Goal: Information Seeking & Learning: Learn about a topic

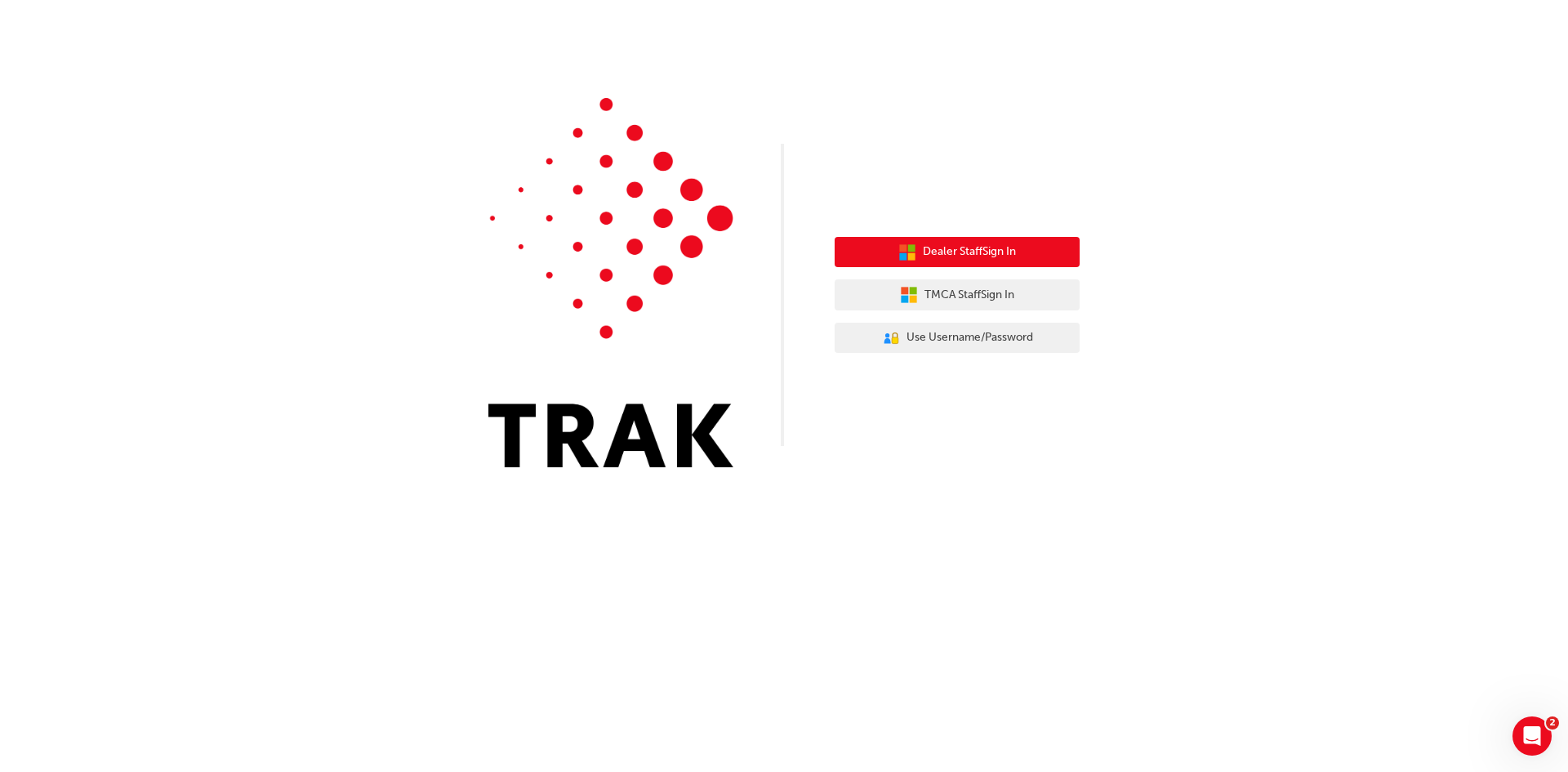
click at [911, 254] on icon "button" at bounding box center [907, 252] width 18 height 18
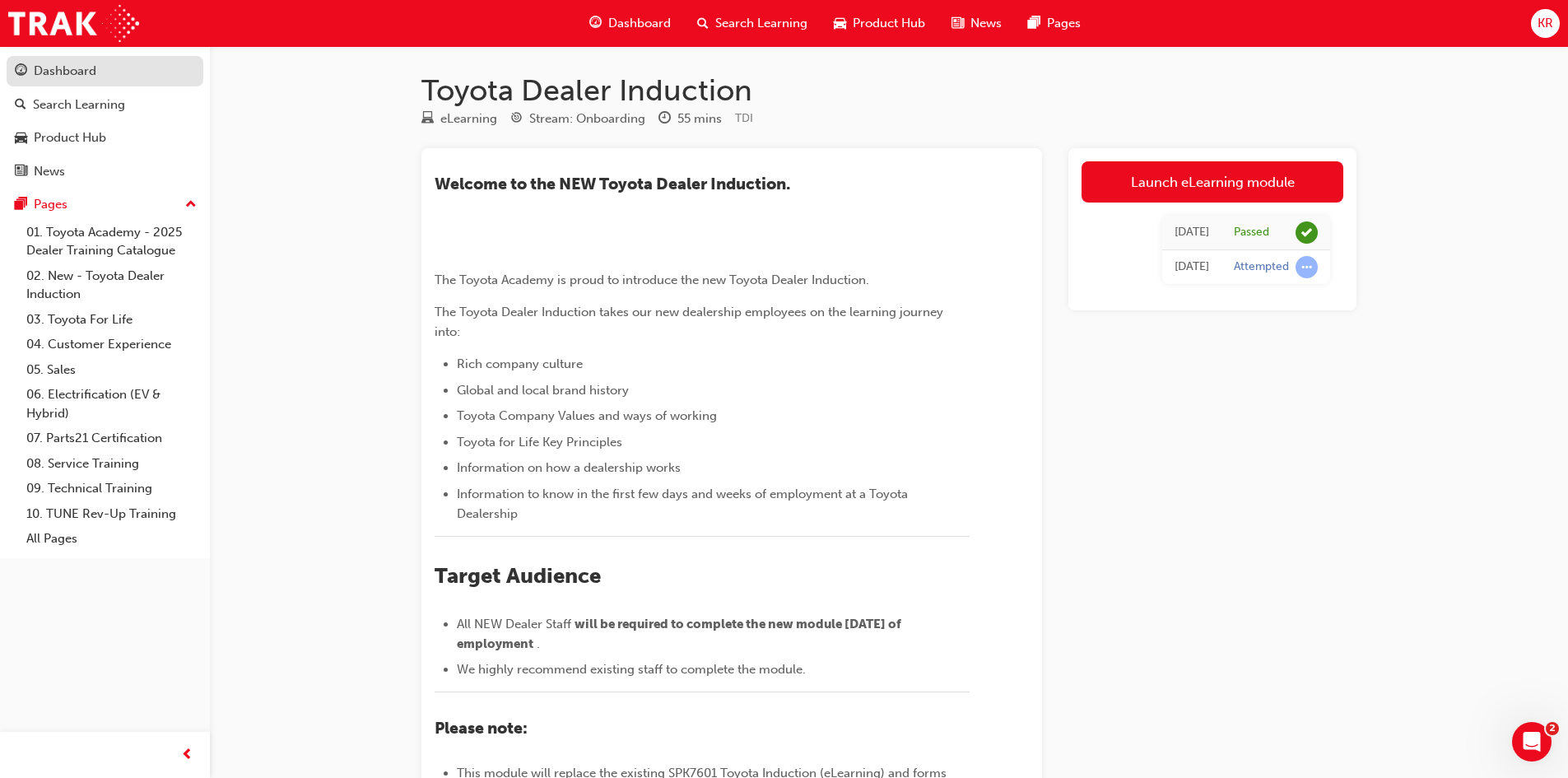
click at [60, 68] on div "Dashboard" at bounding box center [64, 70] width 63 height 19
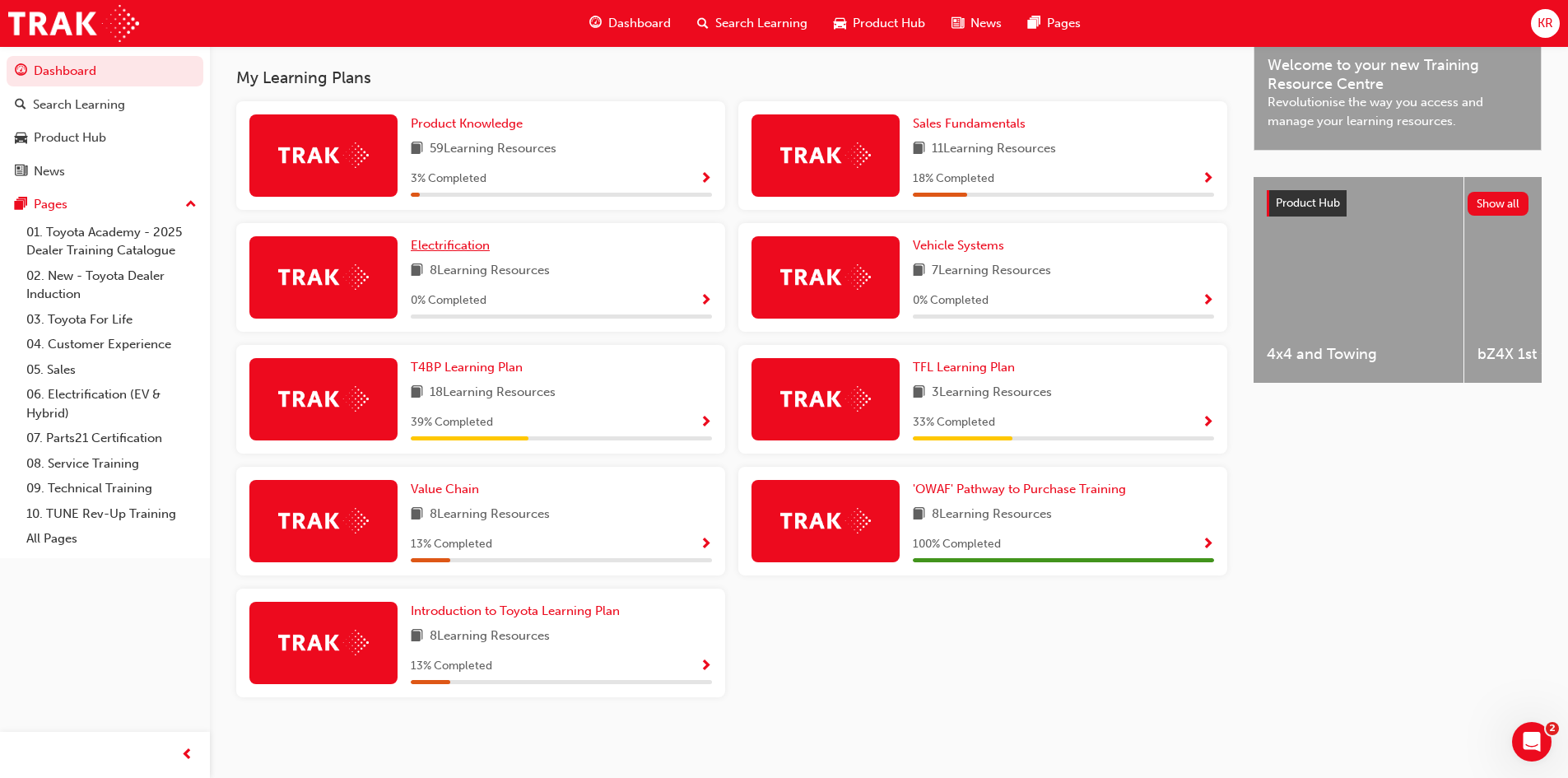
scroll to position [523, 0]
click at [702, 296] on span "Show Progress" at bounding box center [706, 300] width 12 height 15
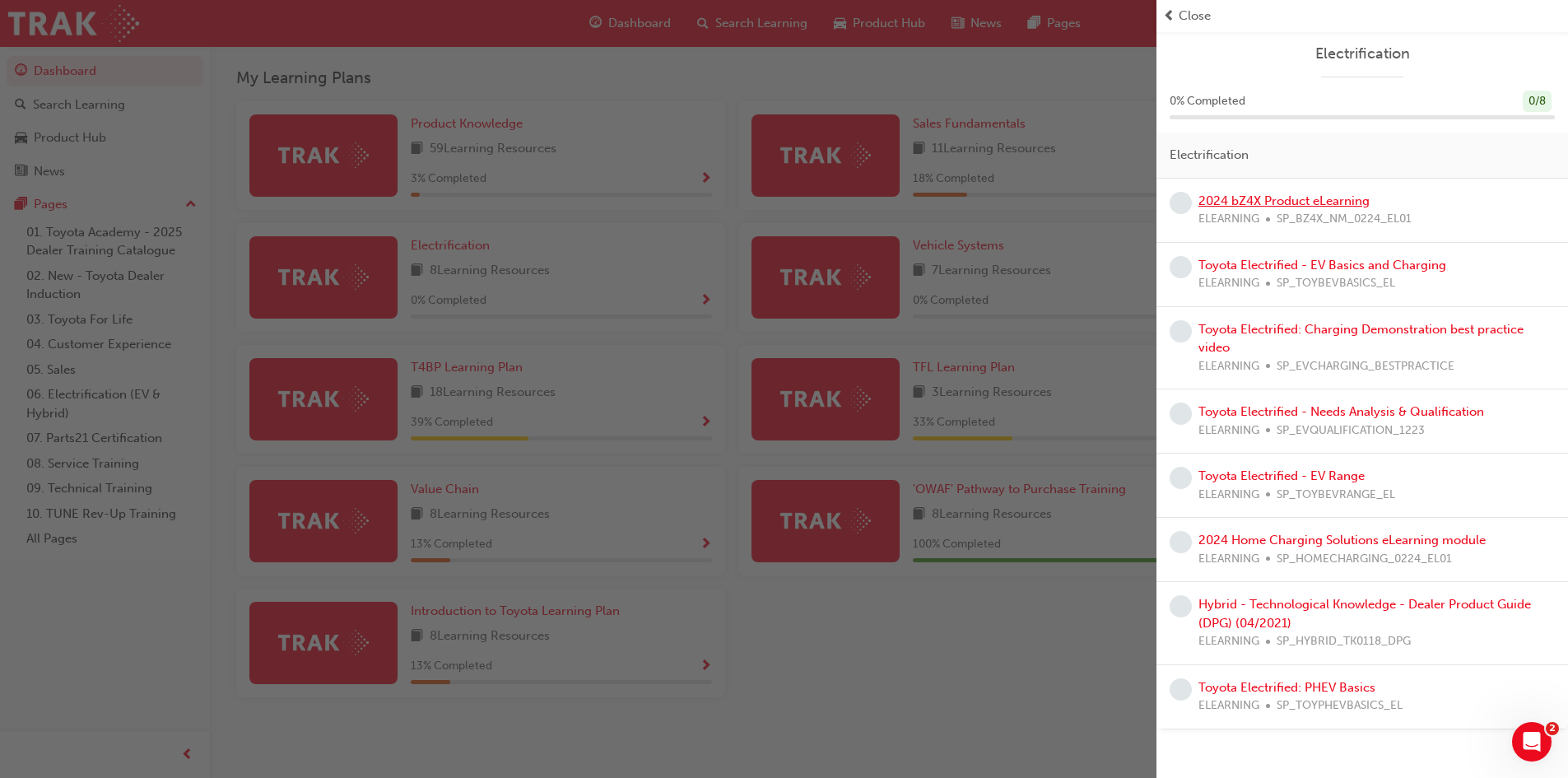
click at [1252, 201] on link "2024 bZ4X Product eLearning" at bounding box center [1284, 200] width 171 height 15
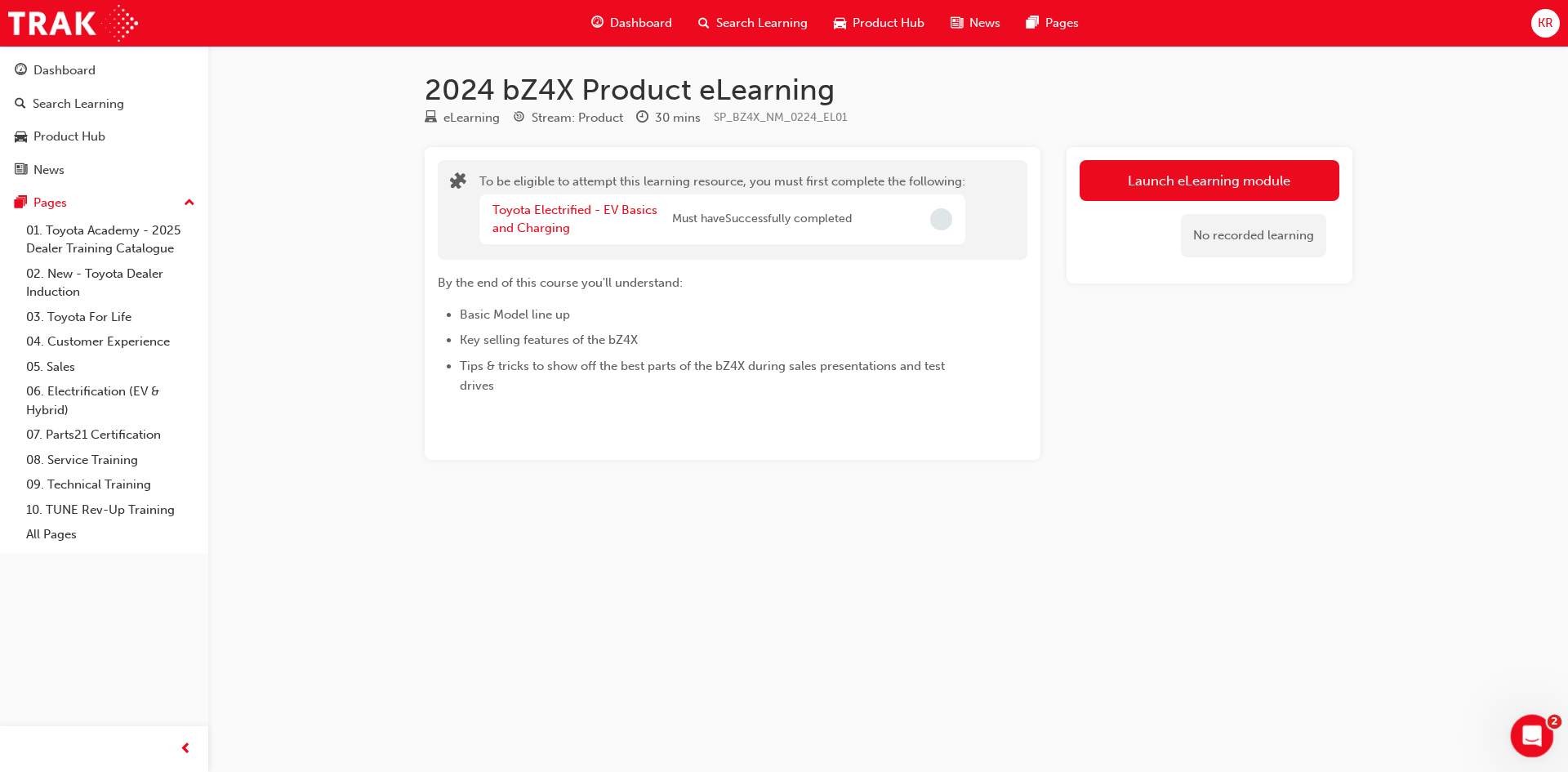
click at [1556, 720] on body "Your version of Internet Explorer is outdated and not supported. Please upgrade…" at bounding box center [784, 386] width 1568 height 772
click at [1530, 734] on icon "Open Intercom Messenger" at bounding box center [1530, 734] width 27 height 27
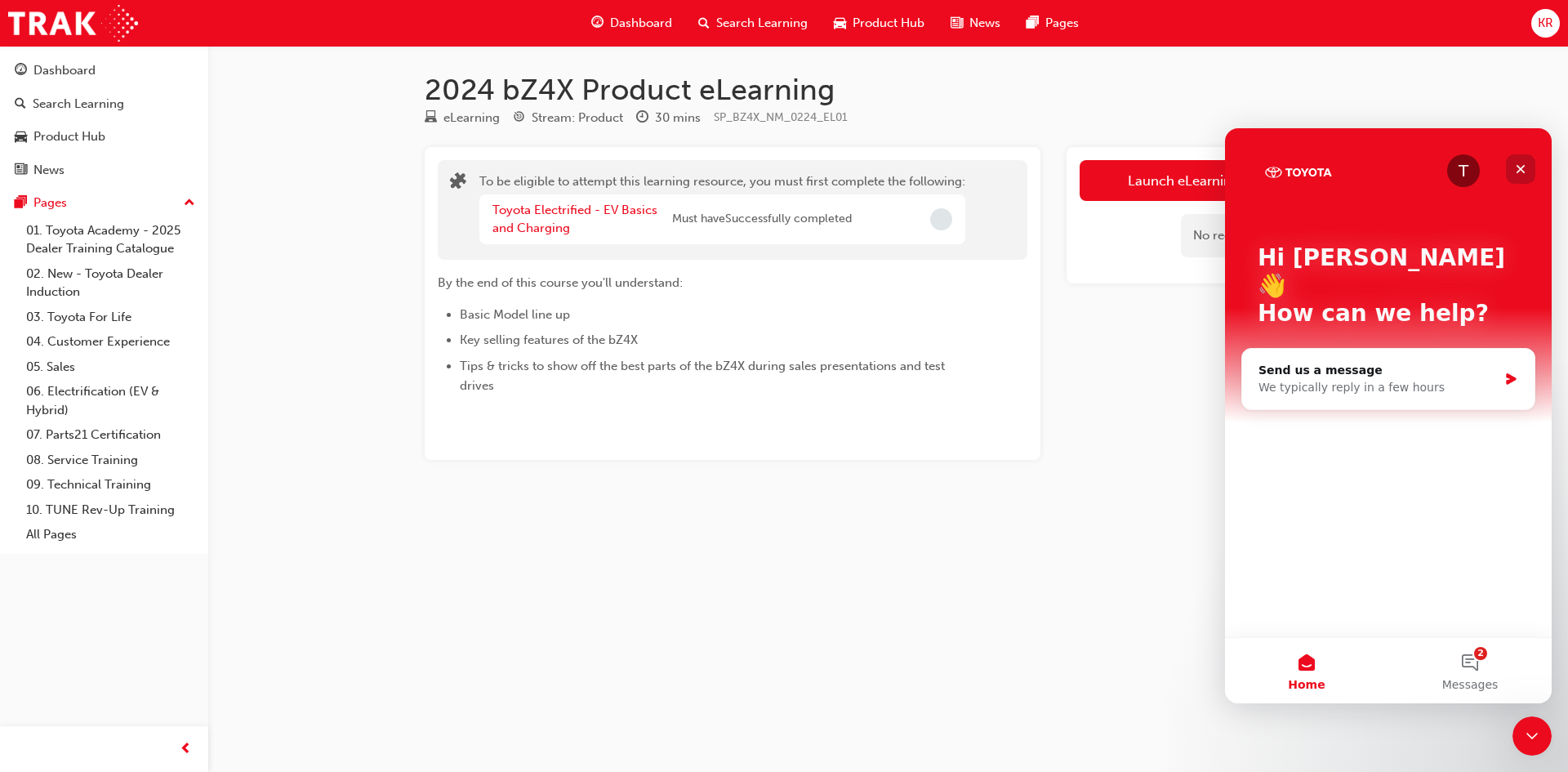
click at [1523, 167] on icon "Close" at bounding box center [1521, 170] width 9 height 9
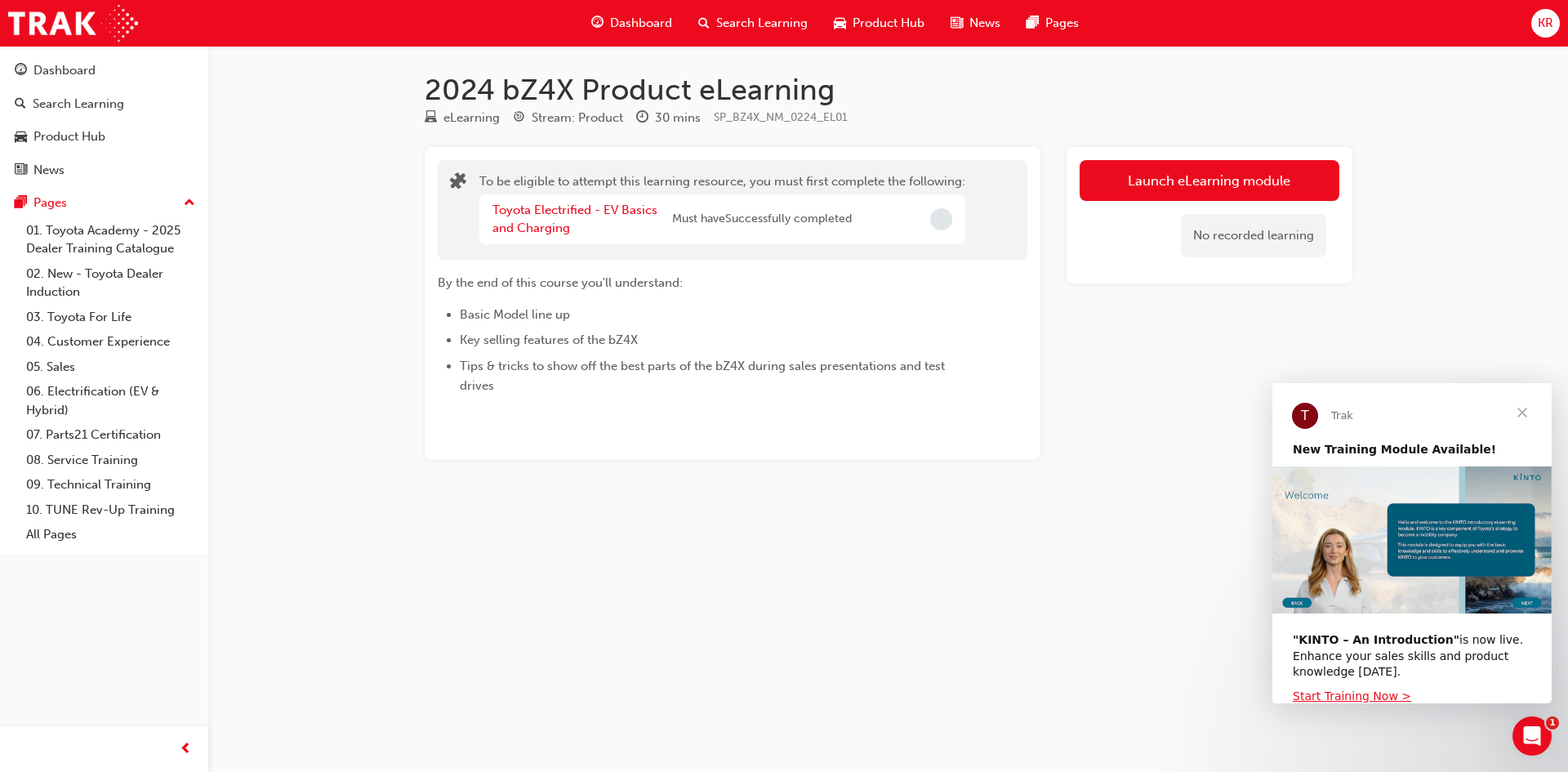
click at [1520, 411] on span "Close" at bounding box center [1522, 412] width 59 height 59
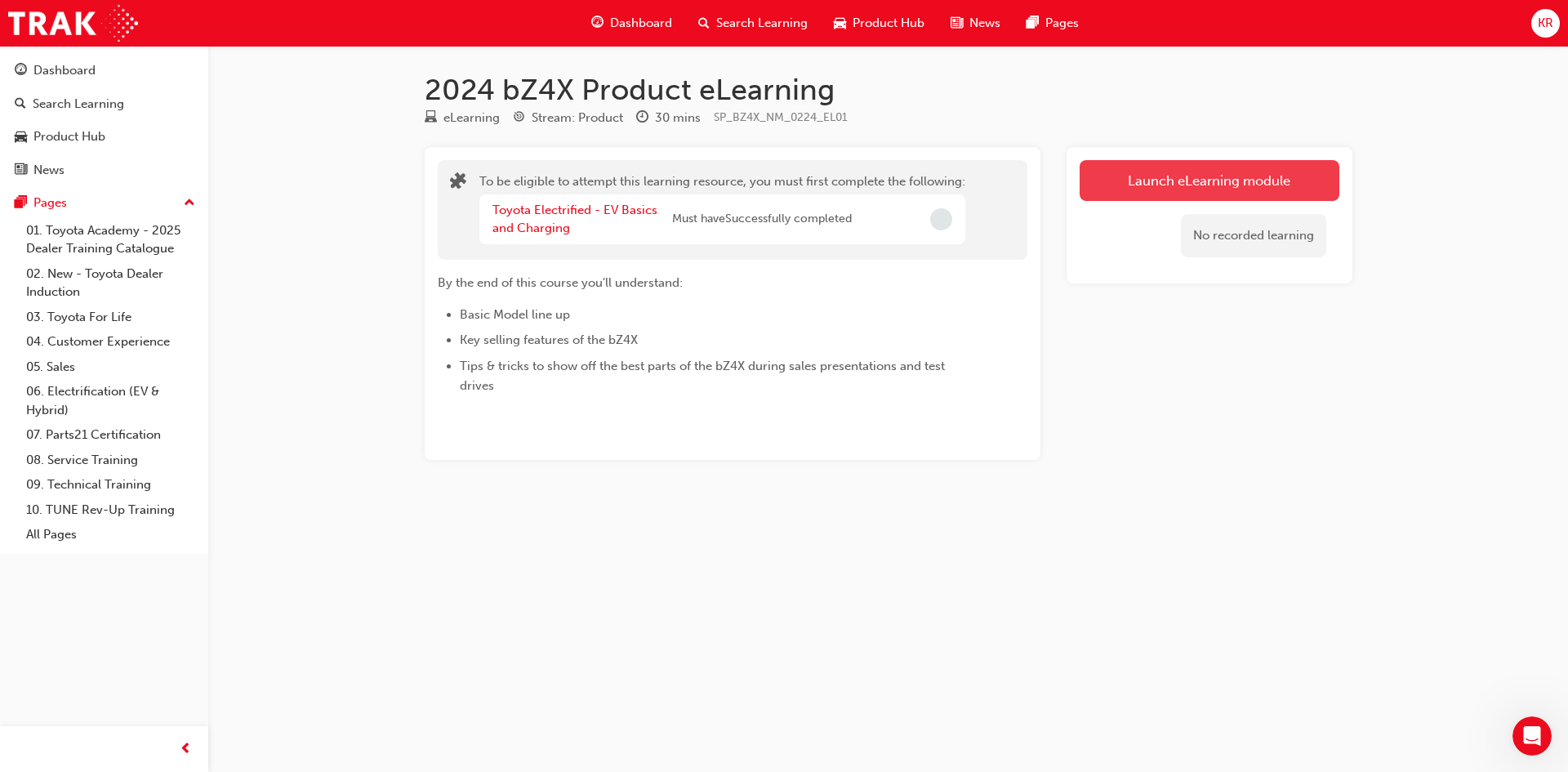
click at [1136, 177] on button "Launch eLearning module" at bounding box center [1209, 180] width 260 height 41
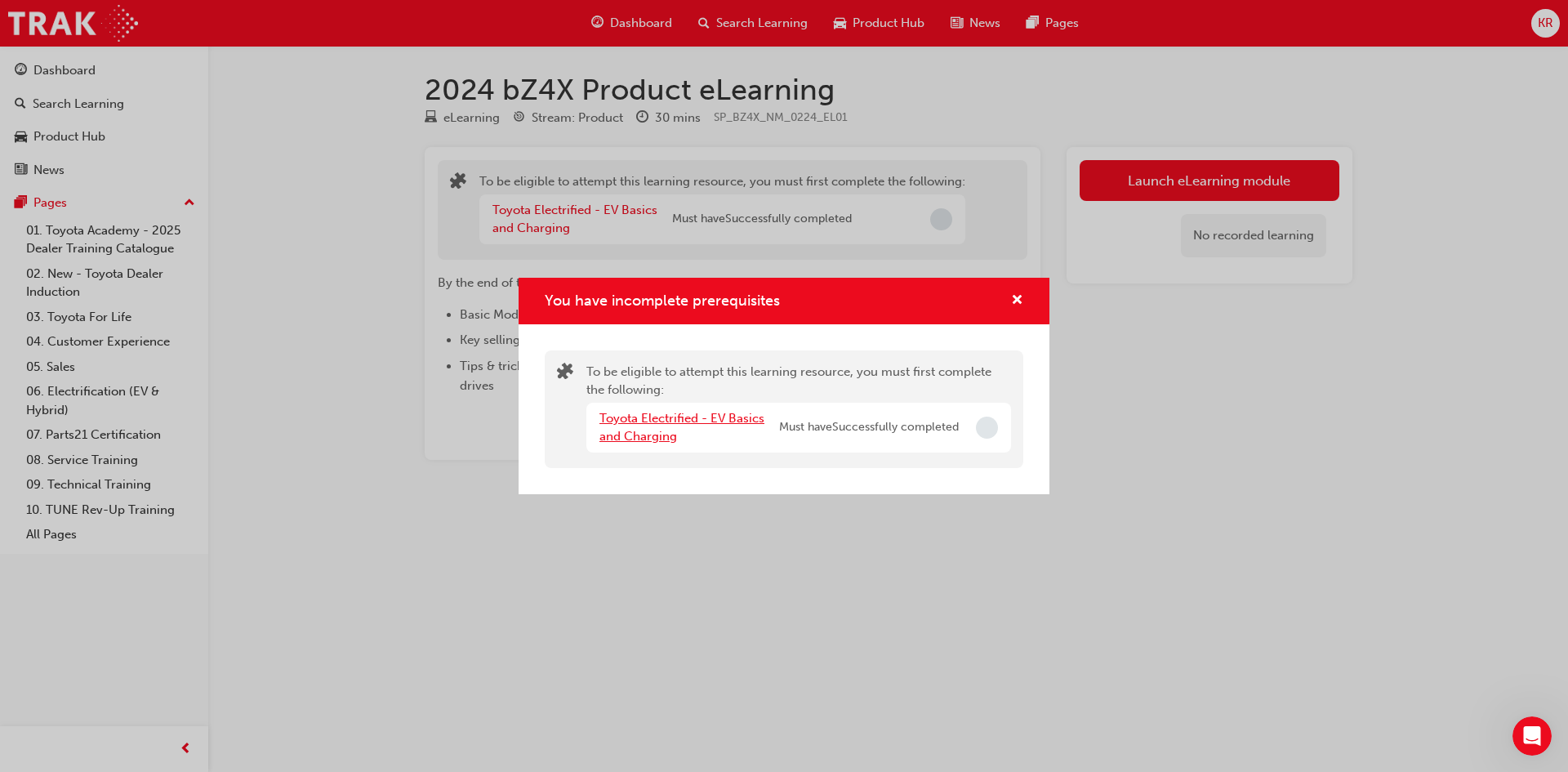
click at [626, 436] on link "Toyota Electrified - EV Basics and Charging" at bounding box center [682, 428] width 165 height 33
